Goal: Entertainment & Leisure: Consume media (video, audio)

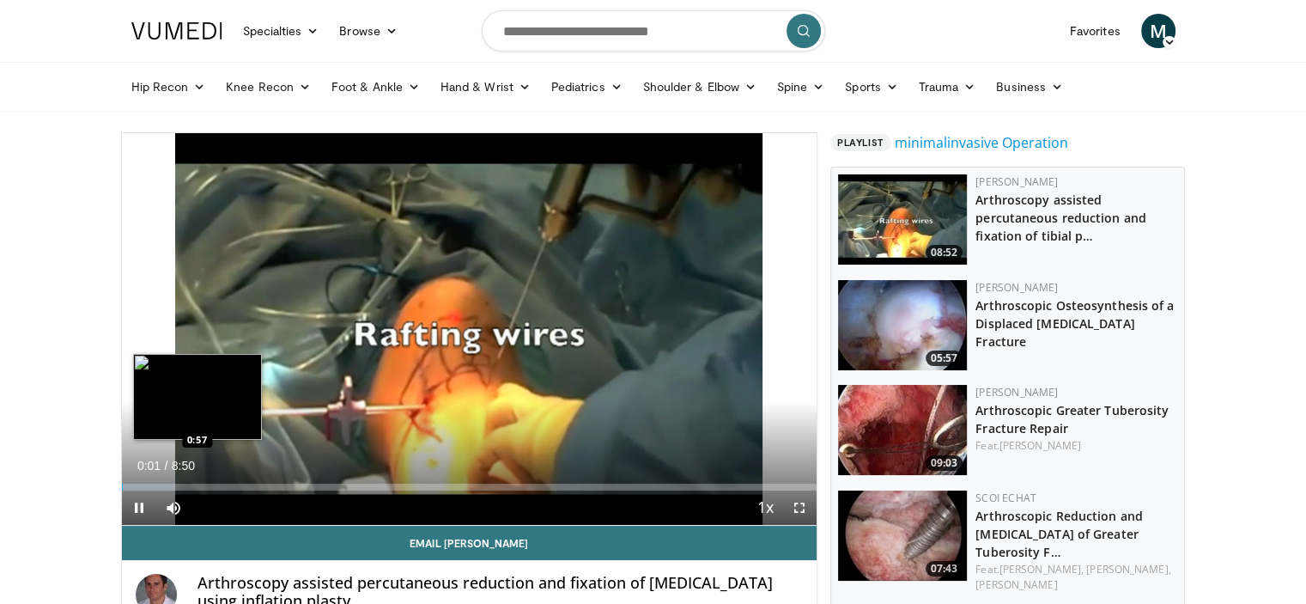
click at [197, 483] on div "Loaded : 7.51% 0:01 0:57" at bounding box center [469, 486] width 695 height 7
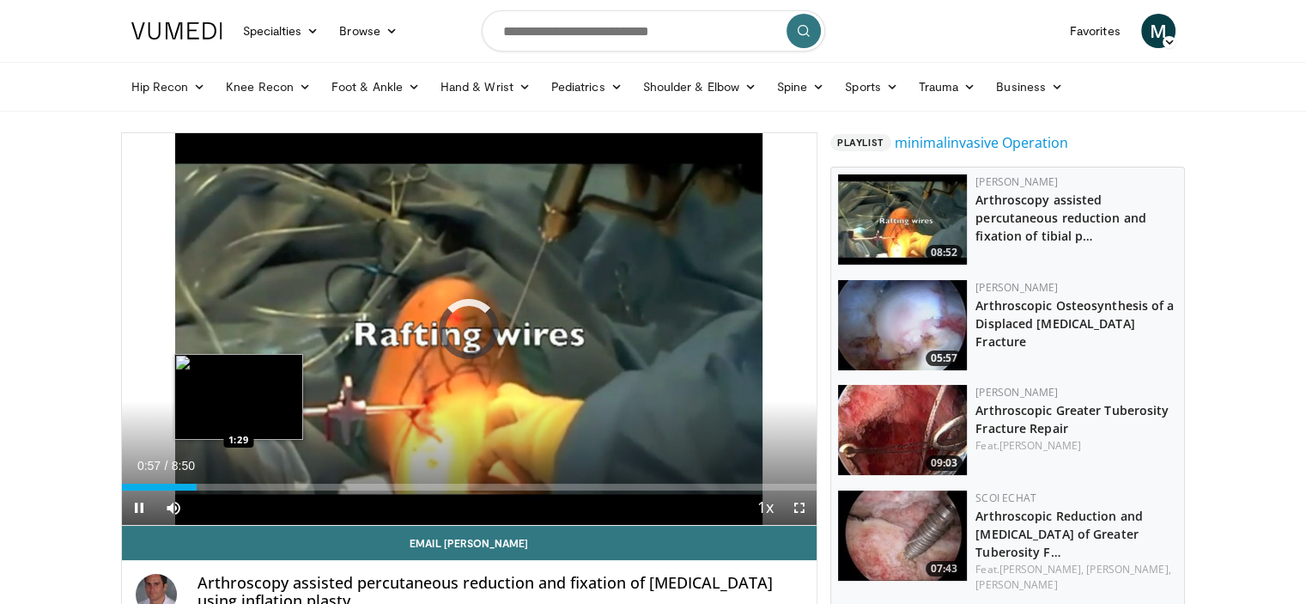
click at [247, 483] on div "Loaded : 0.00% 0:57 1:29" at bounding box center [469, 486] width 695 height 7
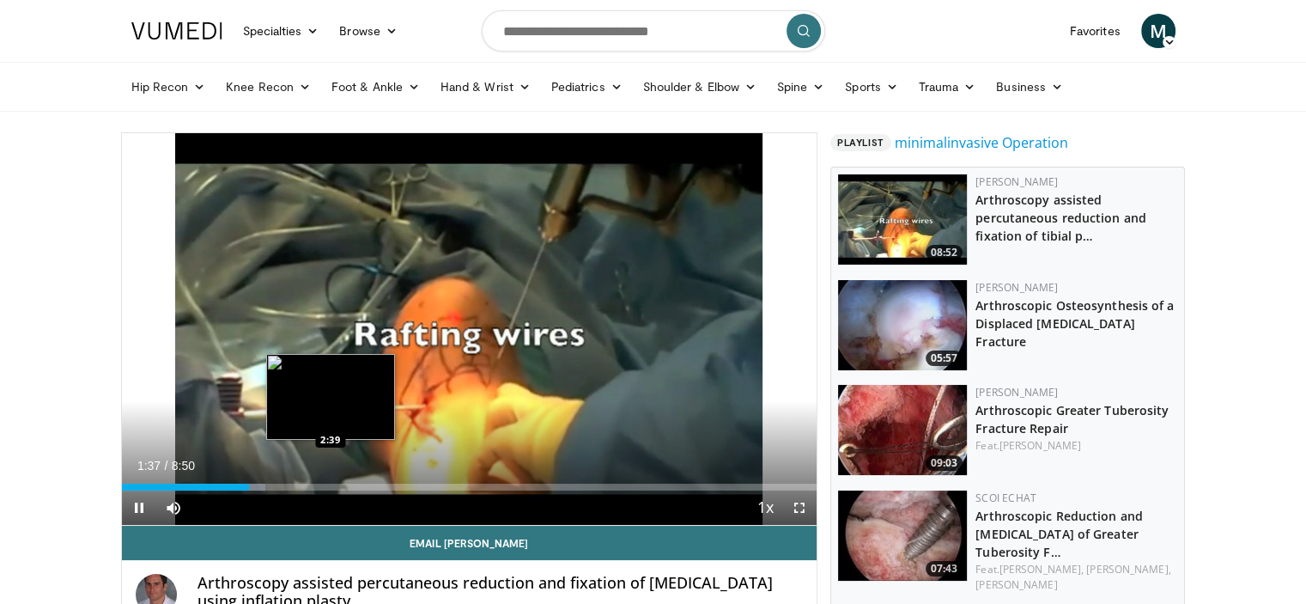
click at [330, 479] on div "Loaded : 20.72% 1:37 2:39" at bounding box center [469, 482] width 695 height 16
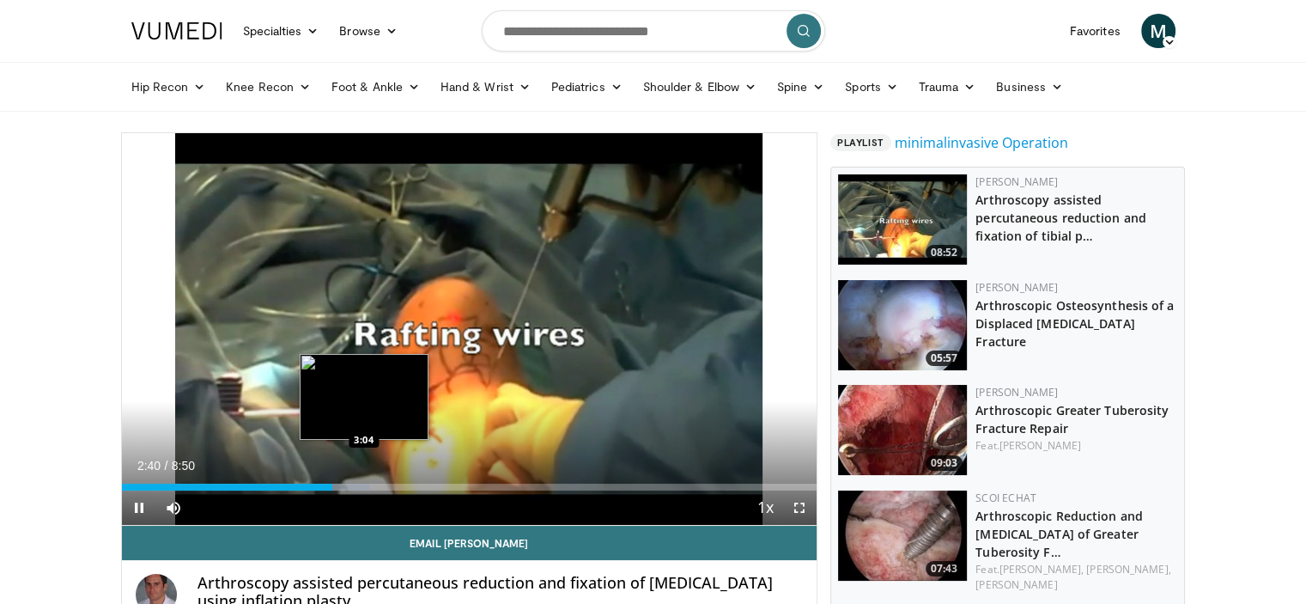
click at [363, 480] on div "Loaded : 35.78% 2:41 3:04" at bounding box center [469, 482] width 695 height 16
click at [315, 483] on div "Loaded : 39.55% 3:05 2:44" at bounding box center [469, 486] width 695 height 7
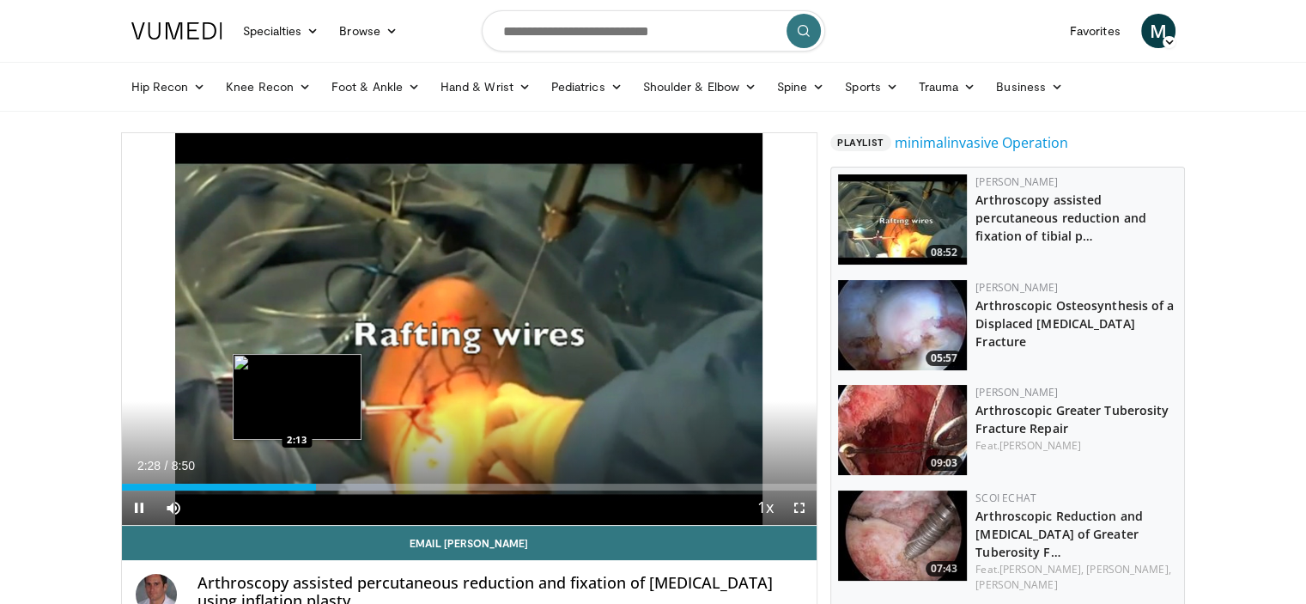
click at [295, 483] on div "2:28" at bounding box center [219, 486] width 194 height 7
click at [285, 483] on div "2:14" at bounding box center [209, 486] width 175 height 7
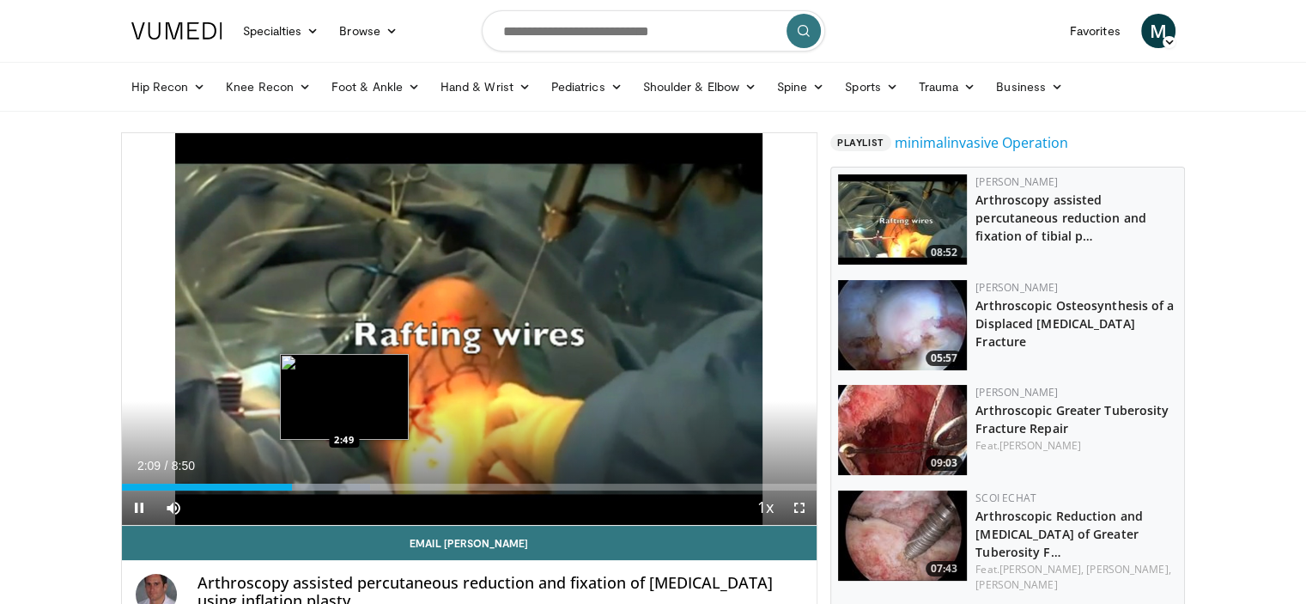
click at [343, 482] on div "Loaded : 35.72% 2:09 2:49" at bounding box center [469, 482] width 695 height 16
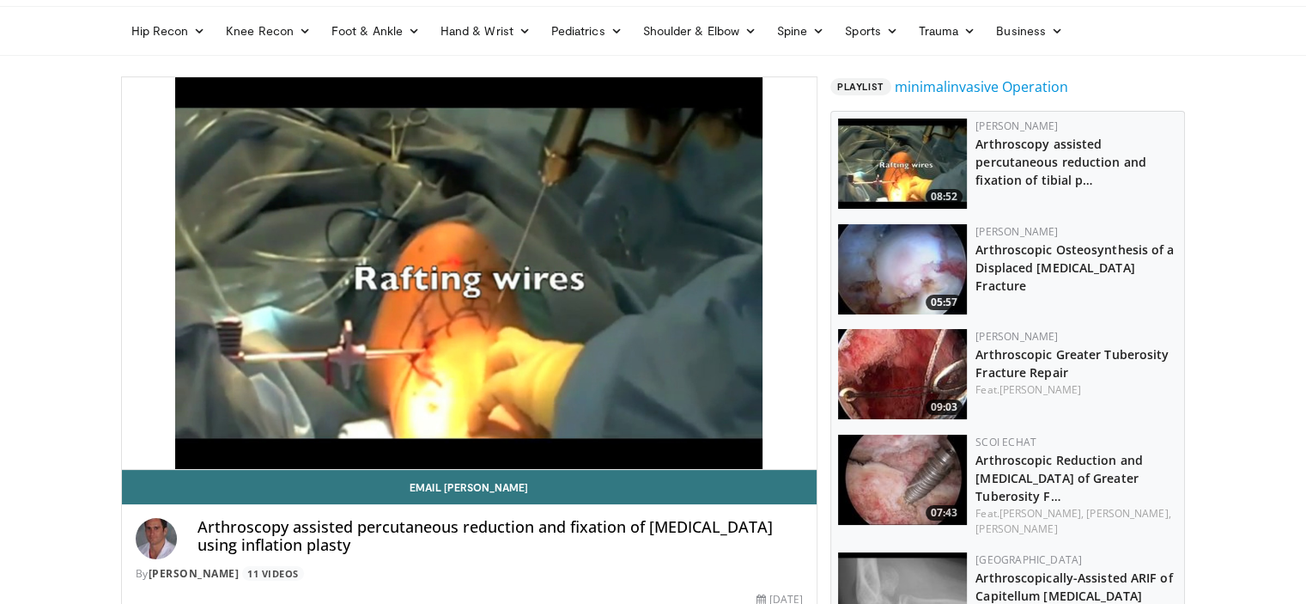
scroll to position [86, 0]
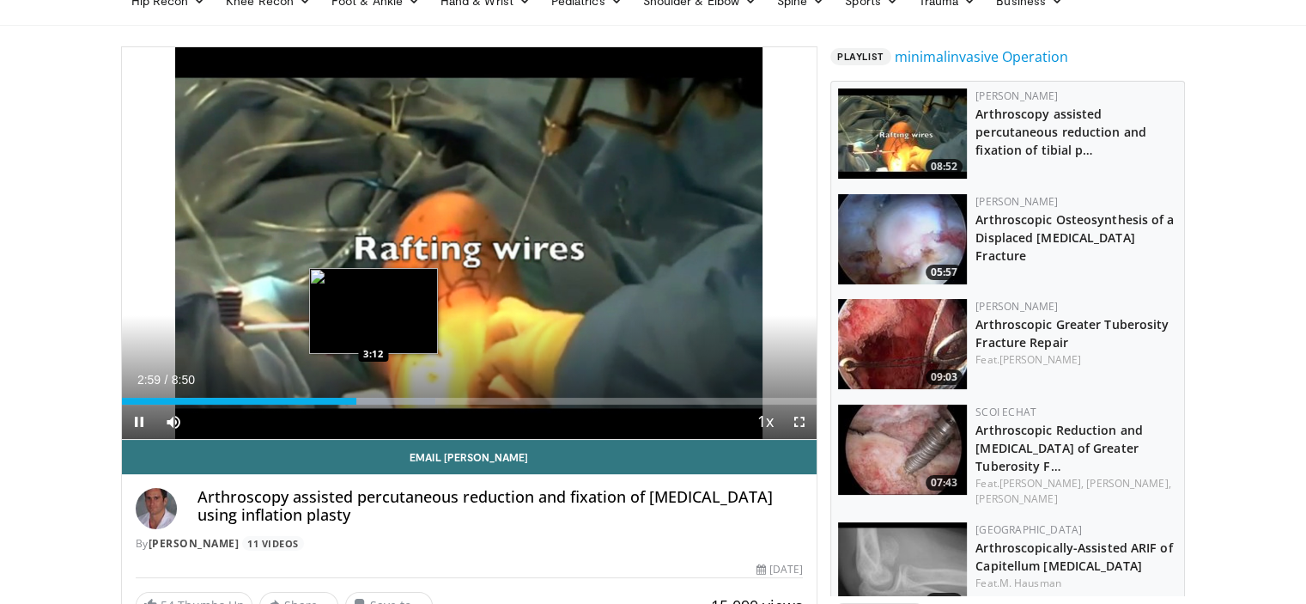
click at [373, 396] on div "Loaded : 45.12% 2:59 3:12" at bounding box center [469, 396] width 695 height 16
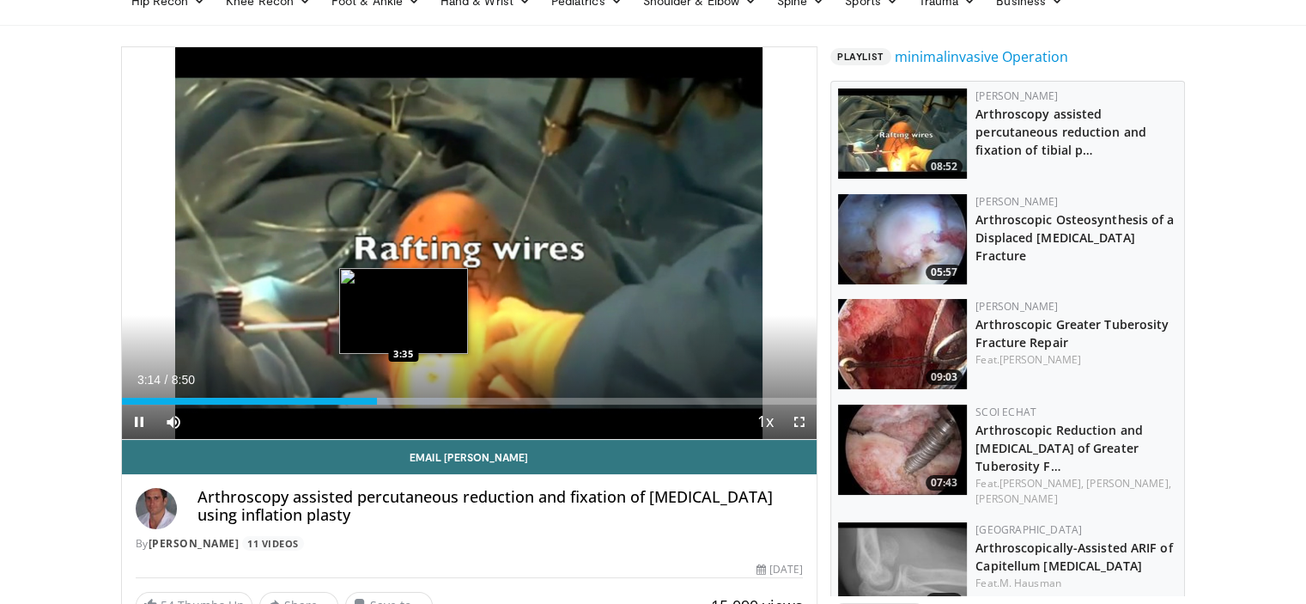
click at [404, 396] on div "Loaded : 48.88% 3:14 3:35" at bounding box center [469, 396] width 695 height 16
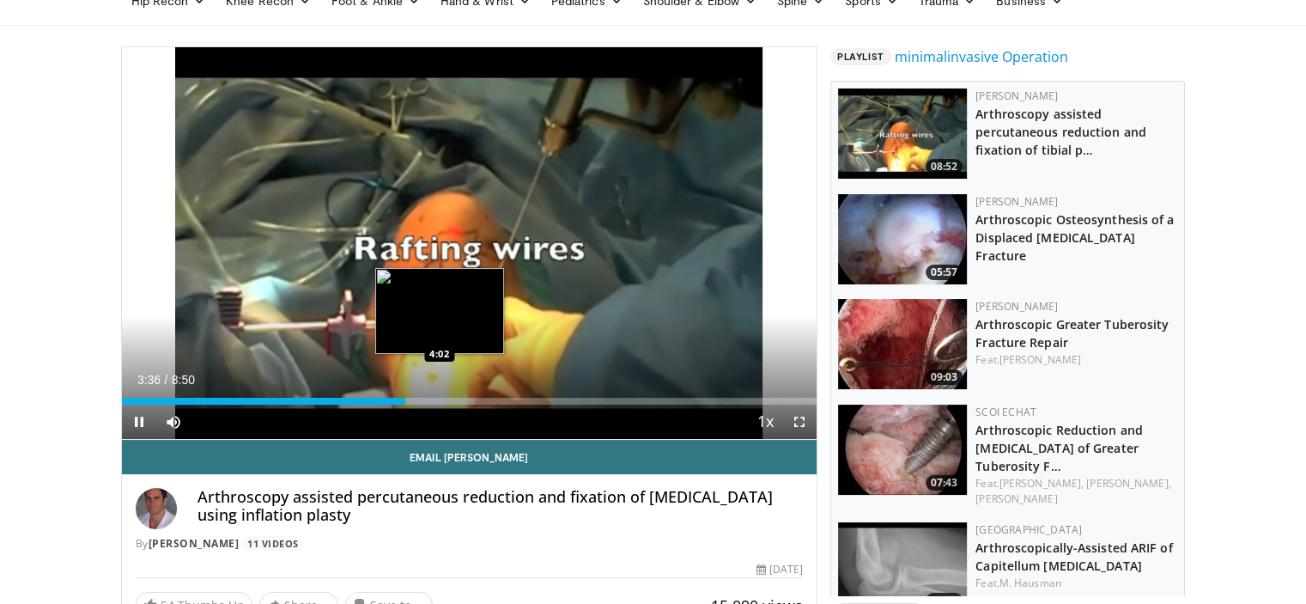
click at [439, 401] on div "Loaded : 50.76% 3:36 4:02" at bounding box center [469, 400] width 695 height 7
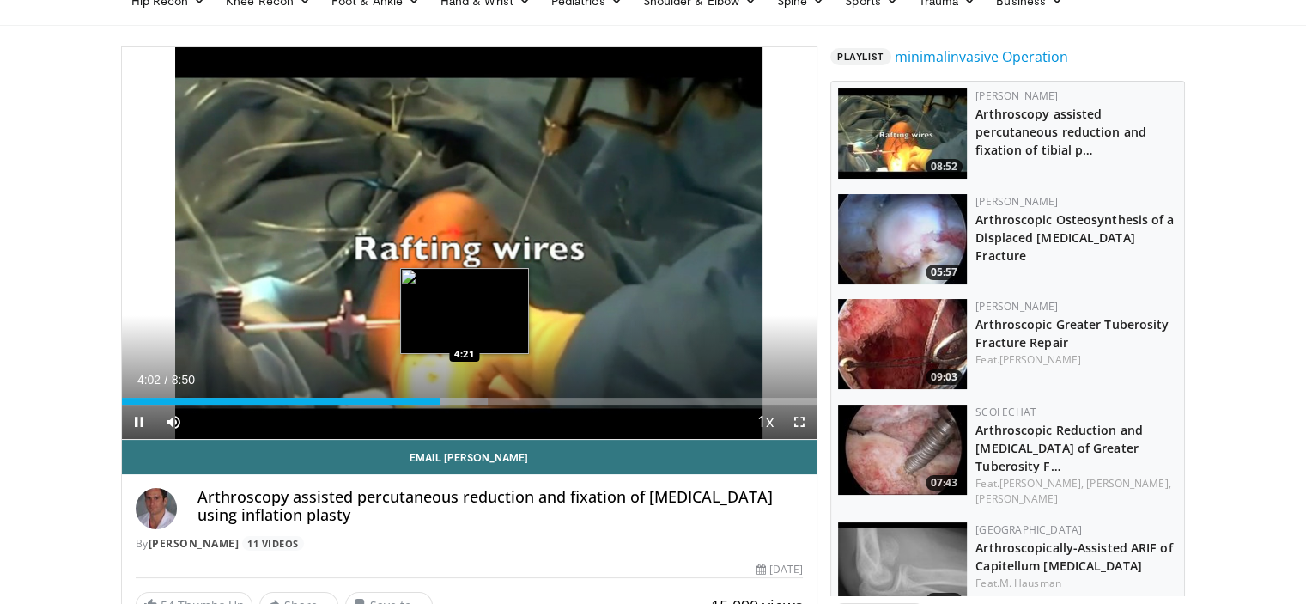
click at [464, 398] on div "Loaded : 52.64% 4:03 4:21" at bounding box center [469, 400] width 695 height 7
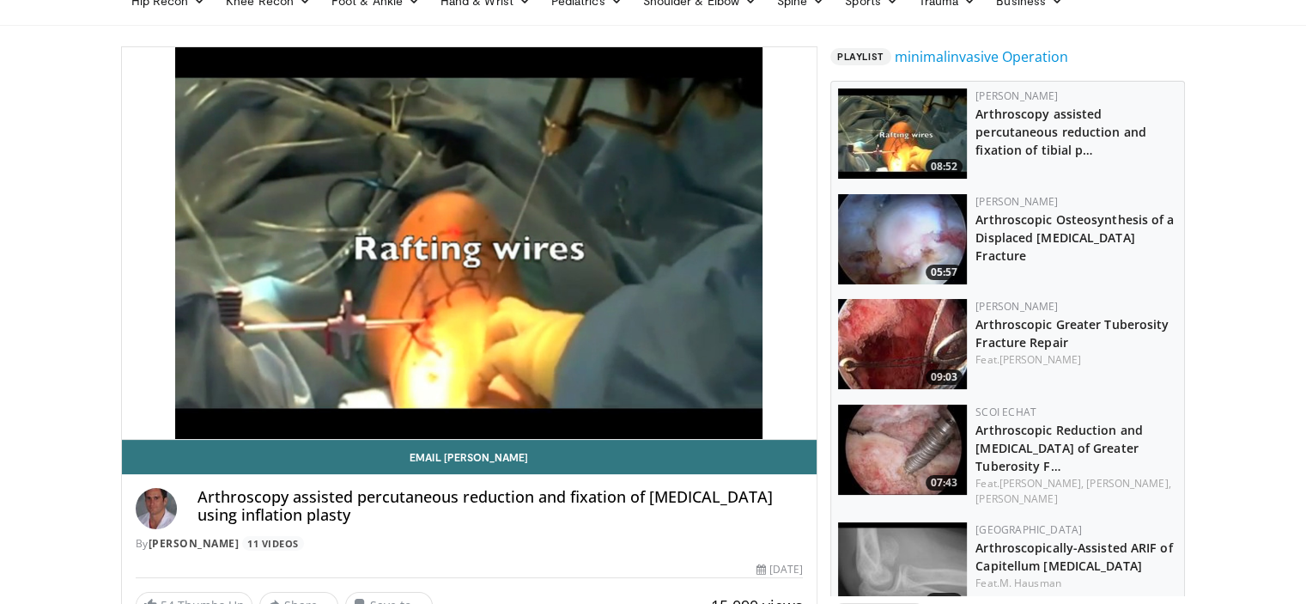
click at [482, 400] on div "10 seconds Tap to unmute" at bounding box center [469, 242] width 695 height 391
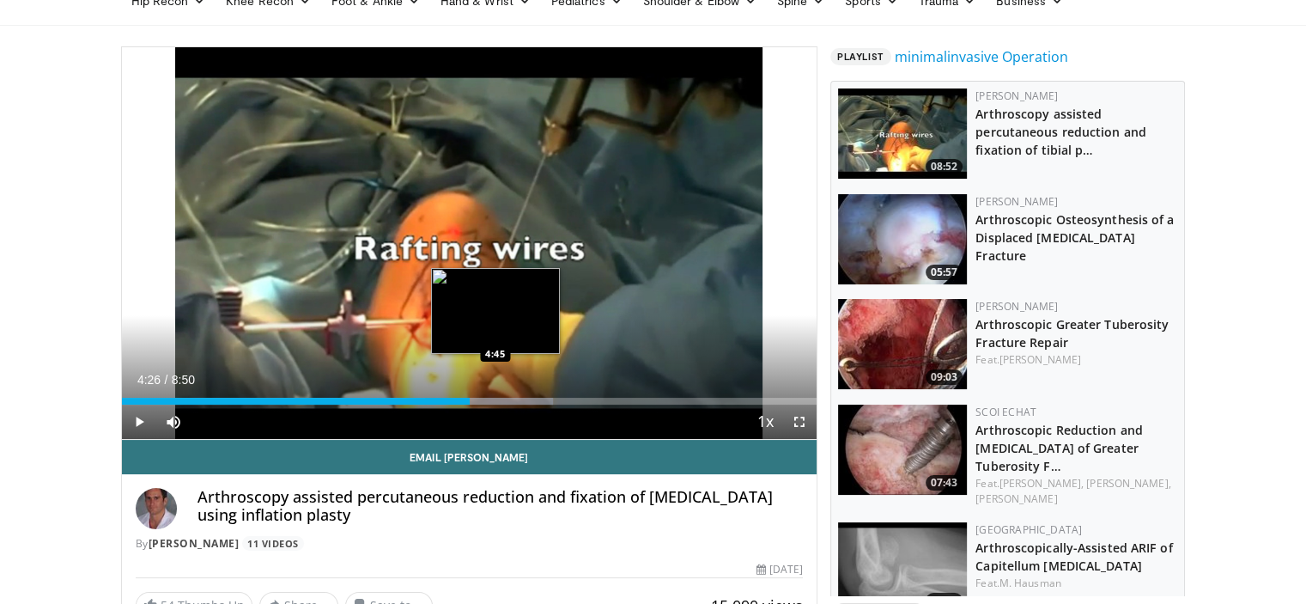
click at [493, 401] on div "Progress Bar" at bounding box center [489, 400] width 128 height 7
click at [509, 401] on div "Loaded : 62.04% 4:43 4:56" at bounding box center [469, 400] width 695 height 7
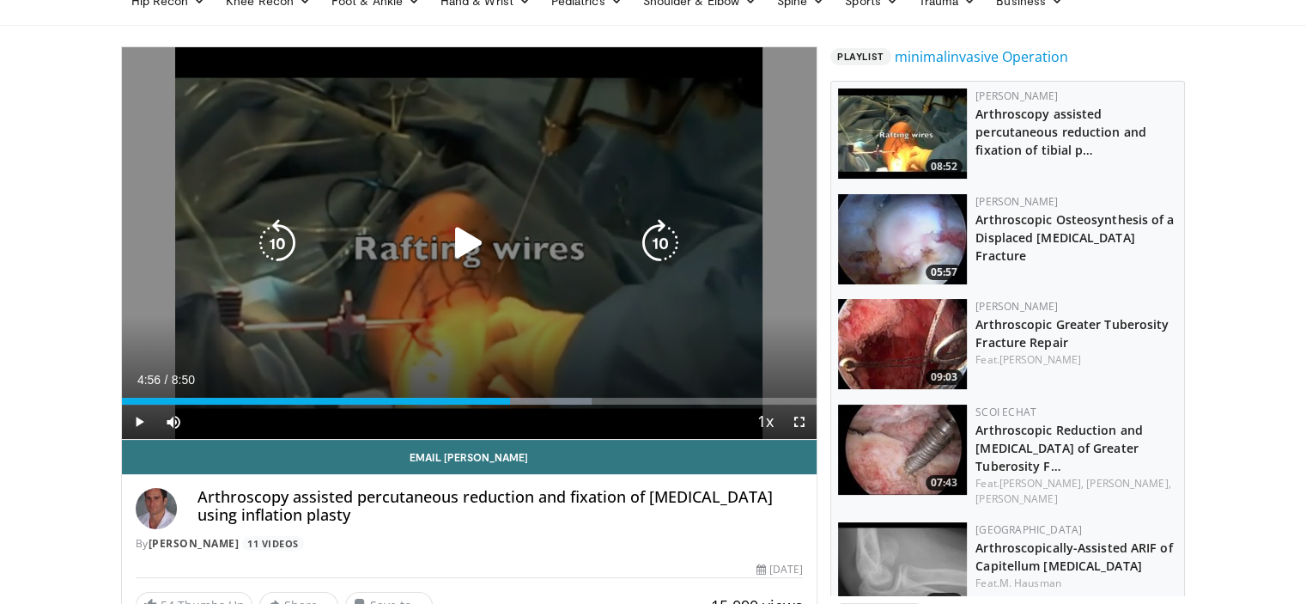
click at [460, 243] on icon "Video Player" at bounding box center [469, 243] width 48 height 48
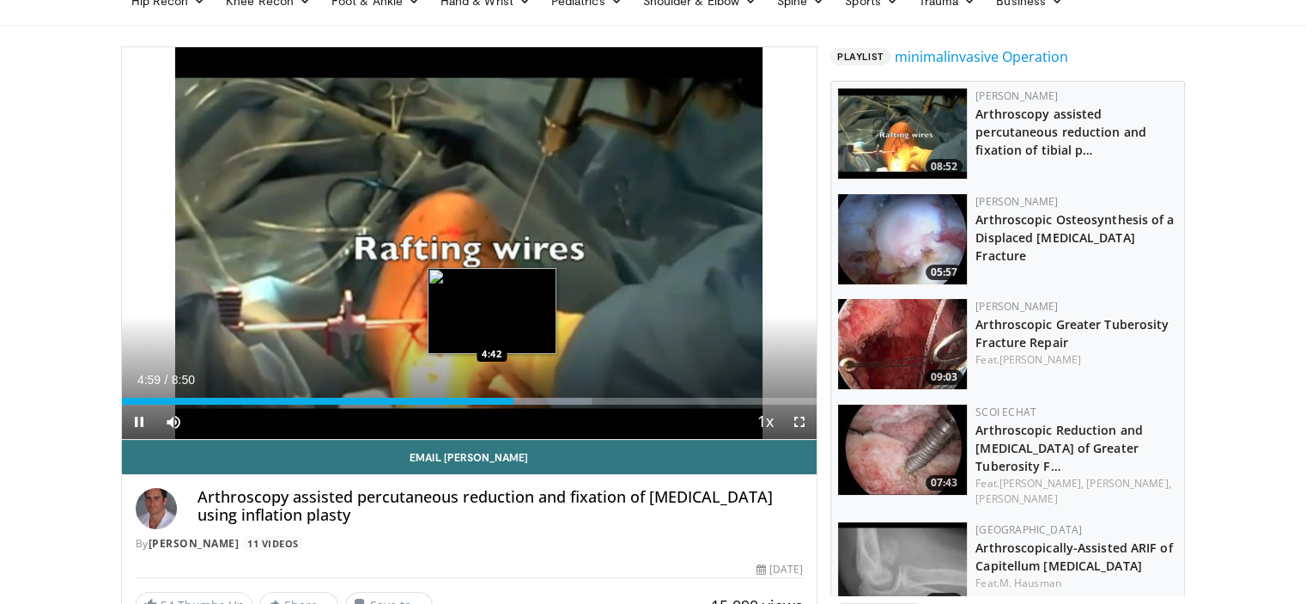
click at [491, 394] on div "Loaded : 67.68% 4:59 4:42" at bounding box center [469, 396] width 695 height 16
click at [509, 397] on div "Loaded : 69.56% 5:05 4:56" at bounding box center [469, 400] width 695 height 7
click at [481, 397] on div "4:59" at bounding box center [318, 400] width 392 height 7
click at [487, 400] on div "Progress Bar" at bounding box center [540, 400] width 129 height 7
click at [492, 400] on div "Progress Bar" at bounding box center [540, 400] width 129 height 7
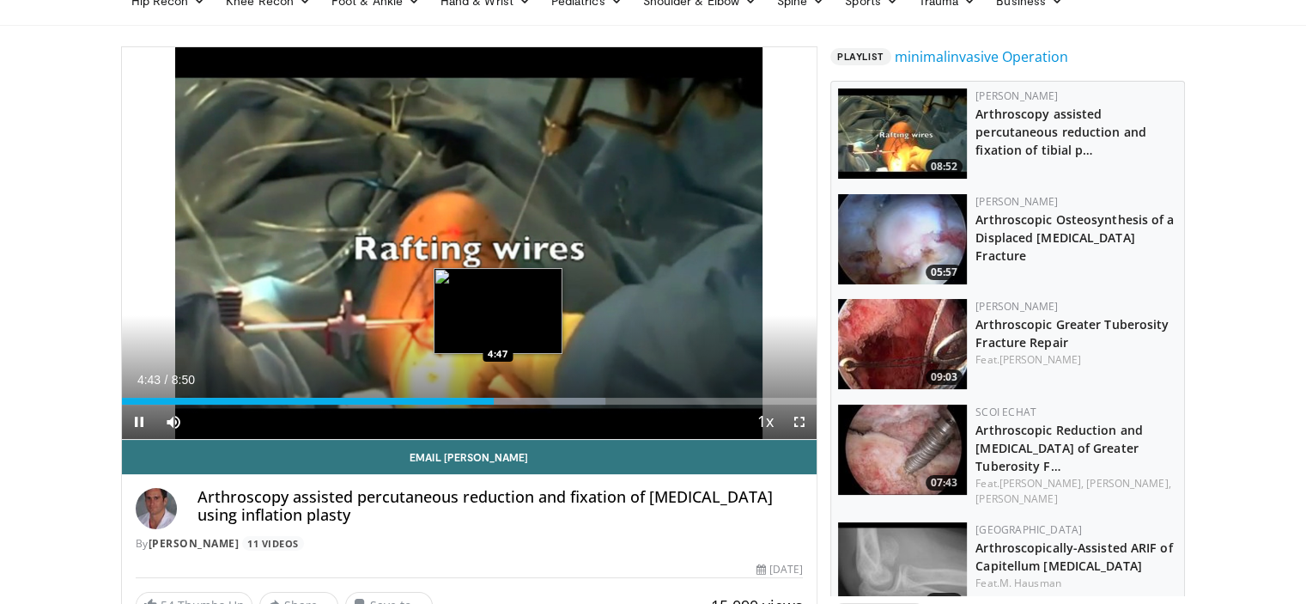
click at [498, 400] on div "Progress Bar" at bounding box center [540, 400] width 129 height 7
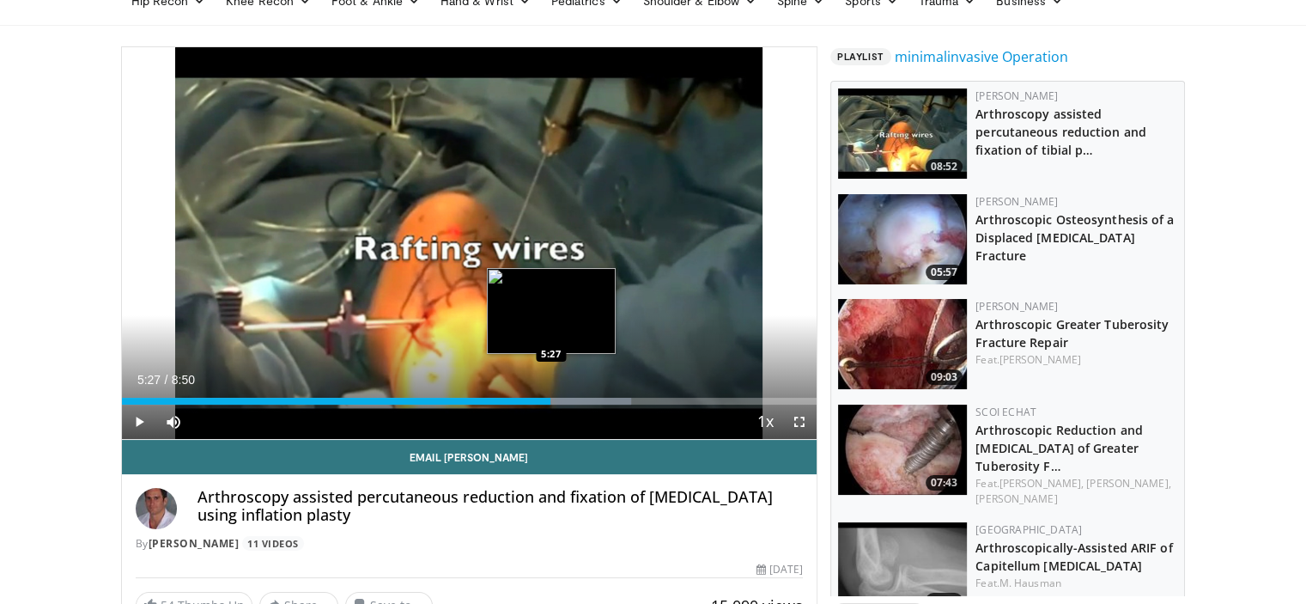
click at [549, 398] on div "Loaded : 73.33% 5:22 5:27" at bounding box center [469, 400] width 695 height 7
click at [574, 393] on div "Loaded : 75.21% 5:38 5:46" at bounding box center [469, 396] width 695 height 16
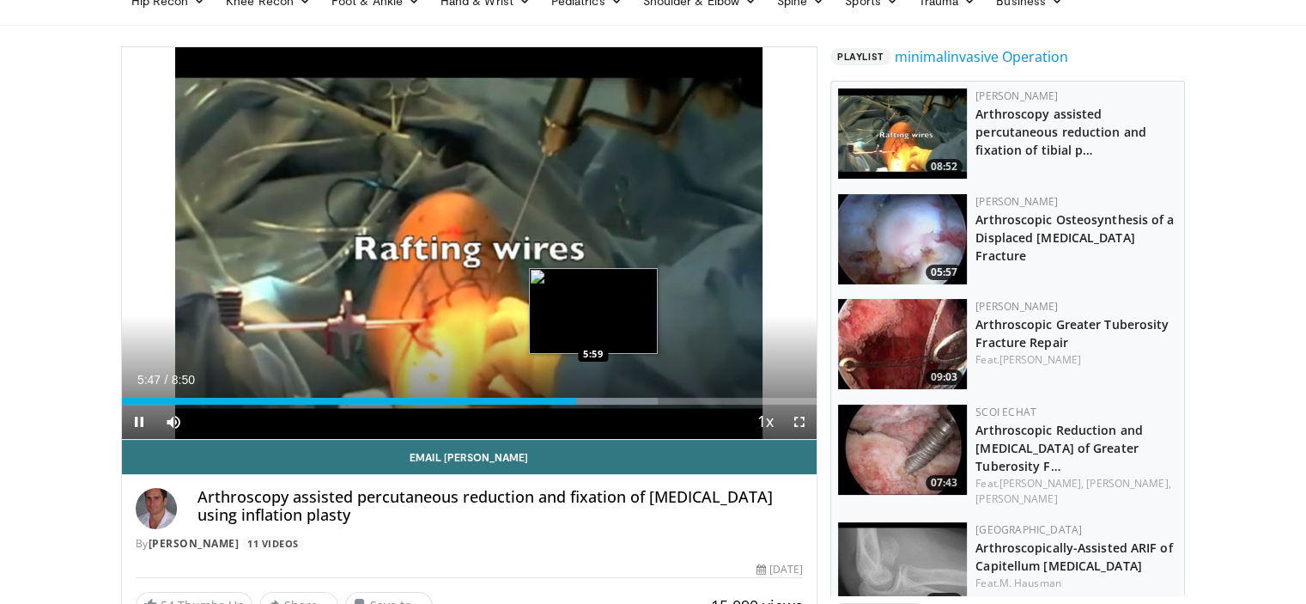
click at [591, 397] on div "Progress Bar" at bounding box center [597, 400] width 121 height 7
click at [611, 391] on div "Loaded : 80.85% 6:05 6:15" at bounding box center [469, 396] width 695 height 16
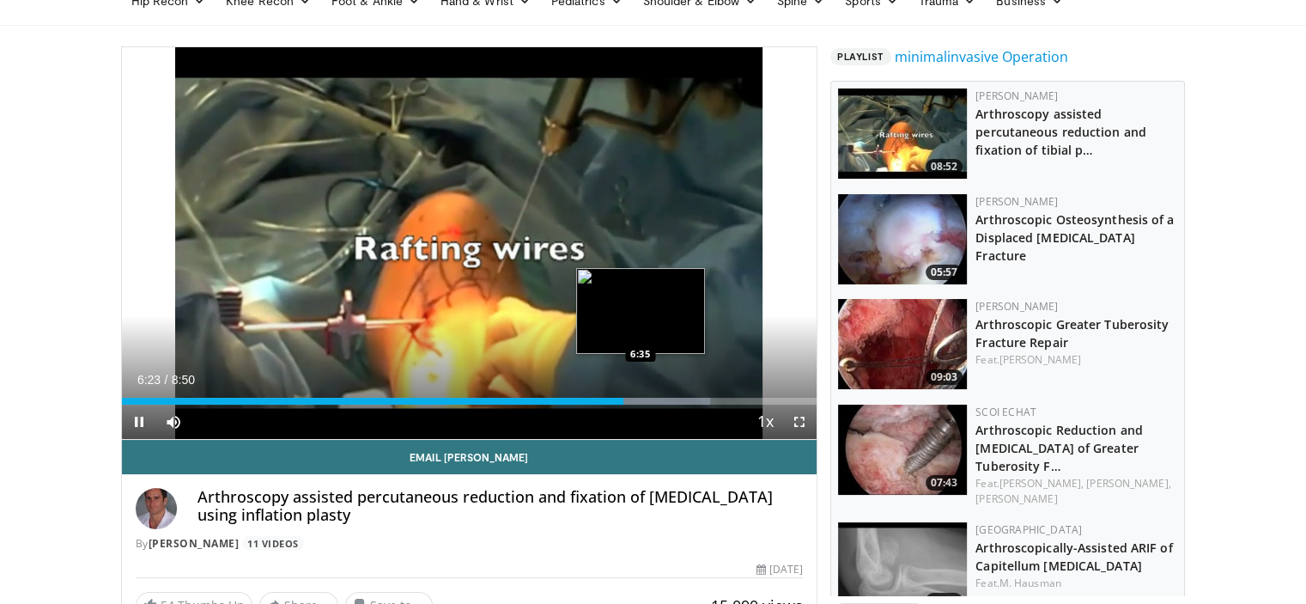
click at [638, 401] on div "Progress Bar" at bounding box center [645, 400] width 129 height 7
click at [647, 401] on div "Progress Bar" at bounding box center [654, 400] width 110 height 7
click at [664, 398] on div "Loaded : 88.37% 6:55 6:55" at bounding box center [469, 400] width 695 height 7
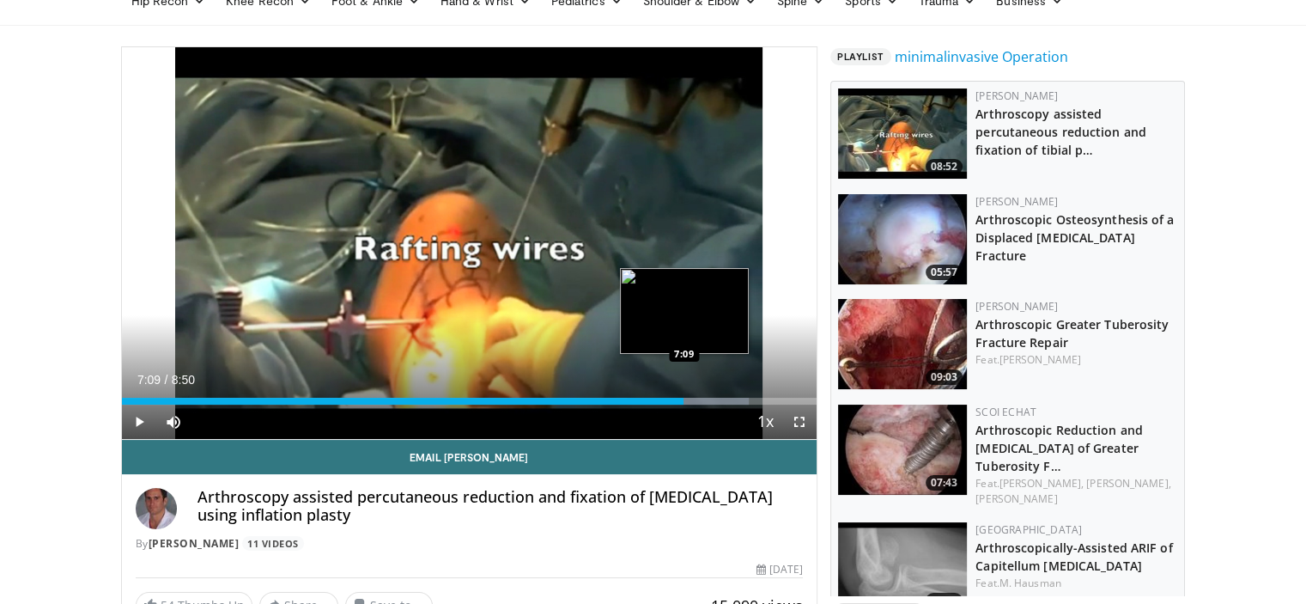
click at [683, 398] on div "Loaded : 90.25% 6:56 7:09" at bounding box center [469, 400] width 695 height 7
click at [701, 398] on div "Loaded : 90.25% 7:10 7:22" at bounding box center [469, 400] width 695 height 7
click at [709, 397] on div "Progress Bar" at bounding box center [712, 400] width 100 height 7
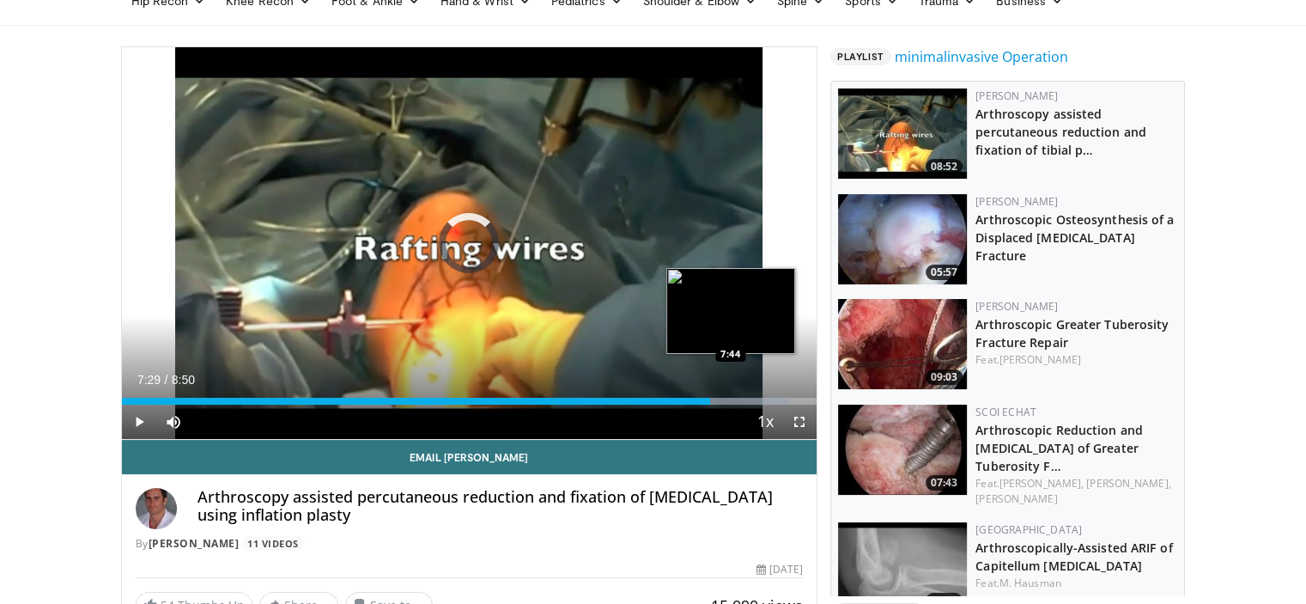
click at [731, 397] on div "Loaded : 95.89% 7:29 7:44" at bounding box center [469, 400] width 695 height 7
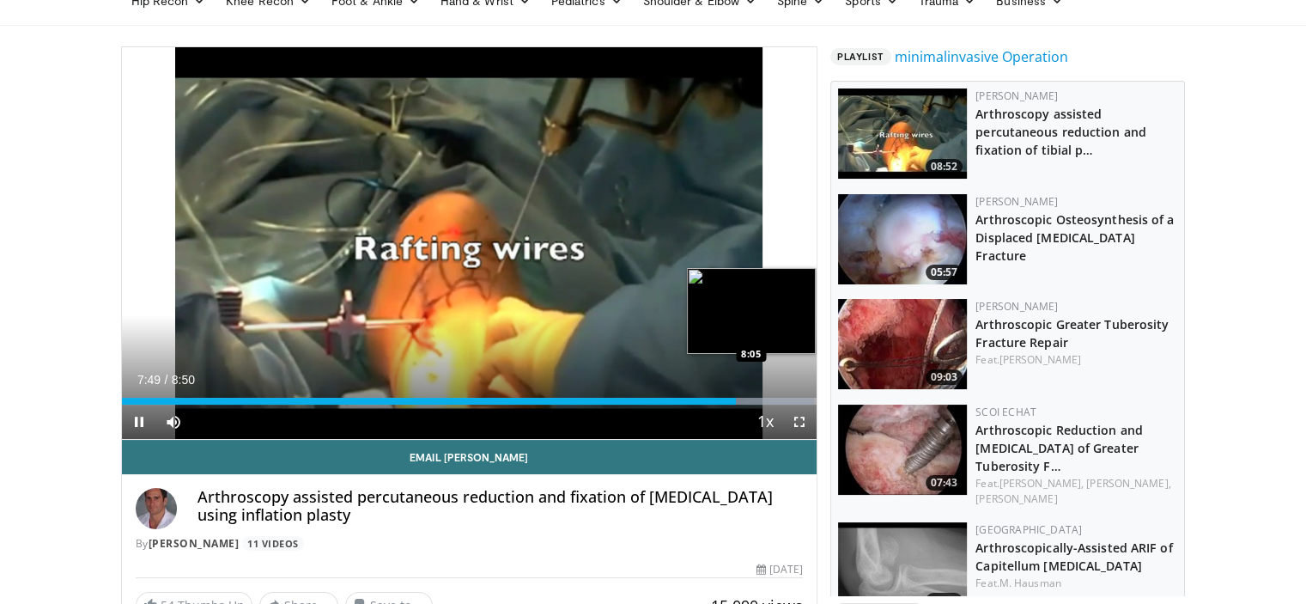
click at [757, 398] on div "Loaded : 99.65% 7:49 8:05" at bounding box center [469, 400] width 695 height 7
click at [773, 397] on div "Progress Bar" at bounding box center [774, 400] width 2 height 7
click at [793, 397] on div "Progress Bar" at bounding box center [767, 400] width 97 height 7
click at [761, 399] on div "8:34" at bounding box center [458, 400] width 673 height 7
click at [787, 399] on div "Progress Bar" at bounding box center [767, 400] width 97 height 7
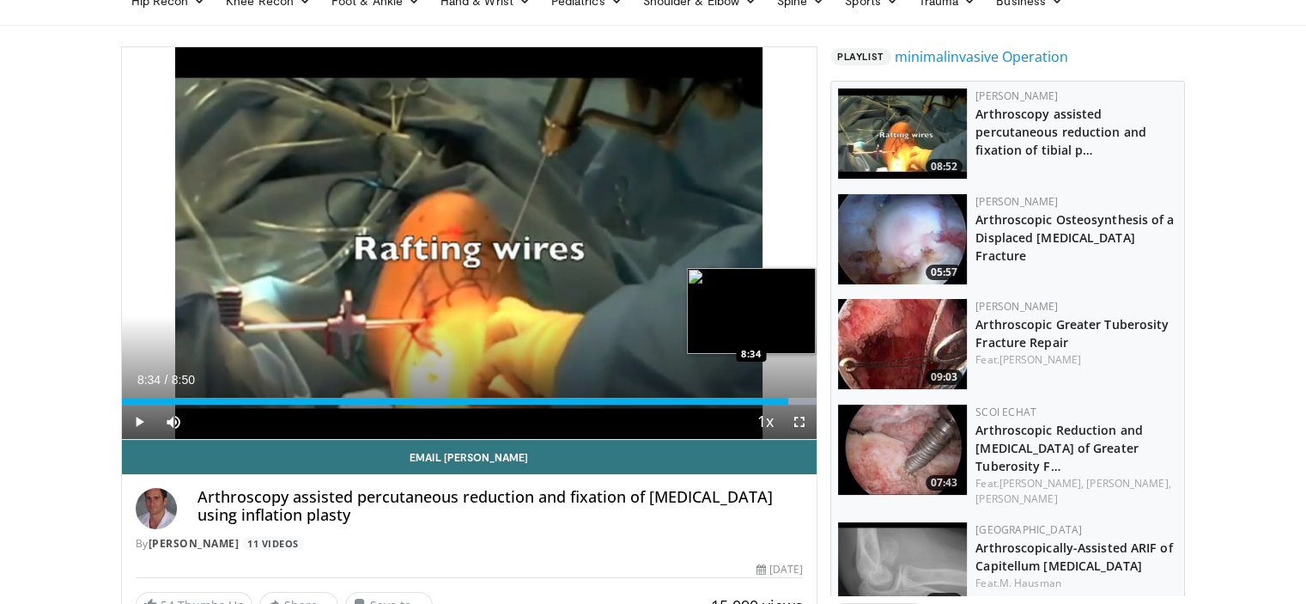
click at [795, 398] on div "Progress Bar" at bounding box center [767, 400] width 97 height 7
click at [801, 397] on div "Progress Bar" at bounding box center [767, 400] width 97 height 7
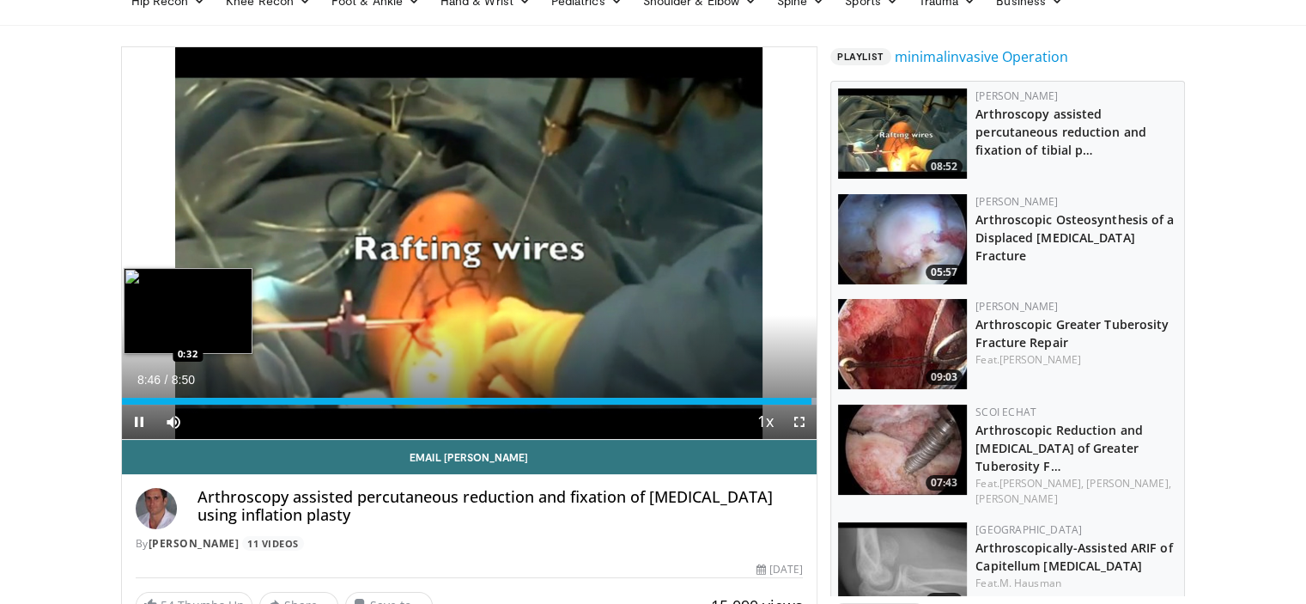
click at [164, 392] on div "Loaded : 100.00% 8:46 0:32" at bounding box center [469, 396] width 695 height 16
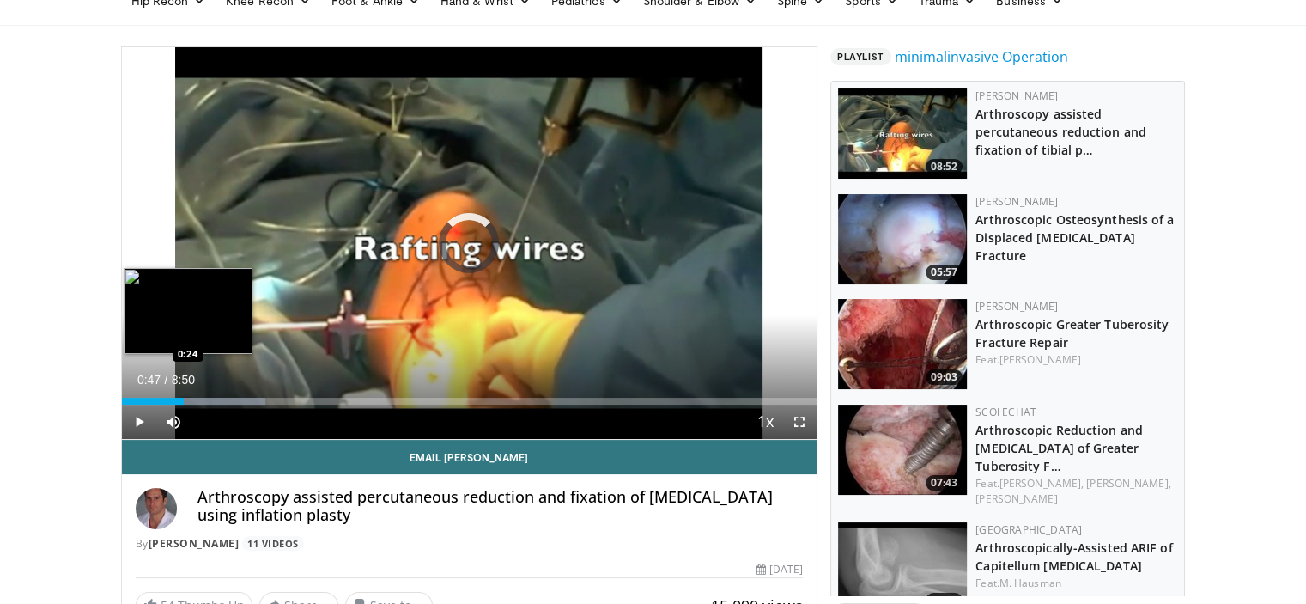
click at [153, 397] on div "Loaded : 20.67% 0:47 0:24" at bounding box center [469, 400] width 695 height 7
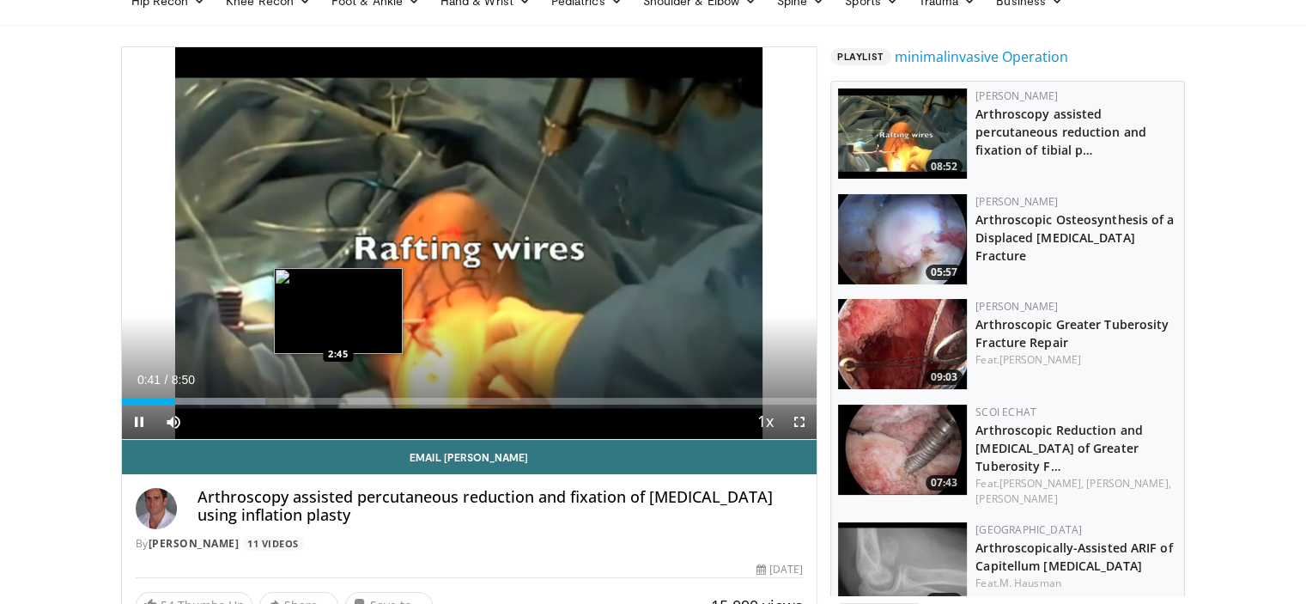
click at [337, 399] on div "Loaded : 20.67% 0:41 2:45" at bounding box center [469, 400] width 695 height 7
click at [330, 397] on div "2:46" at bounding box center [231, 400] width 218 height 7
click at [339, 395] on div "Loaded : 43.24% 2:40 2:46" at bounding box center [469, 396] width 695 height 16
